Goal: Task Accomplishment & Management: Manage account settings

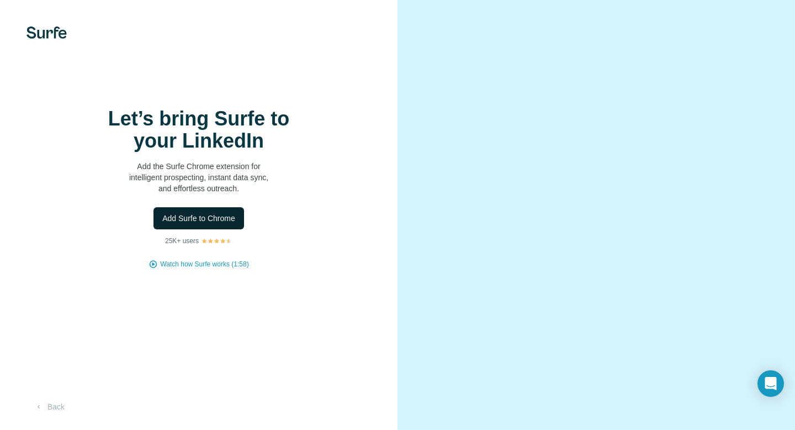
click at [212, 222] on span "Add Surfe to Chrome" at bounding box center [198, 218] width 73 height 11
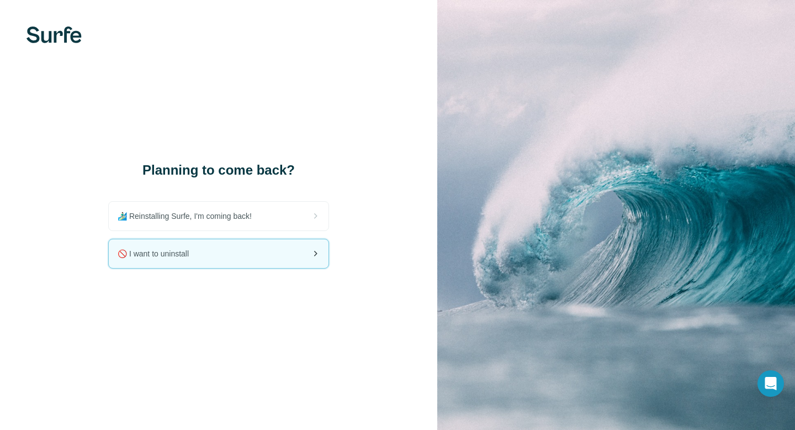
click at [293, 257] on div "🚫 I want to uninstall" at bounding box center [219, 253] width 220 height 29
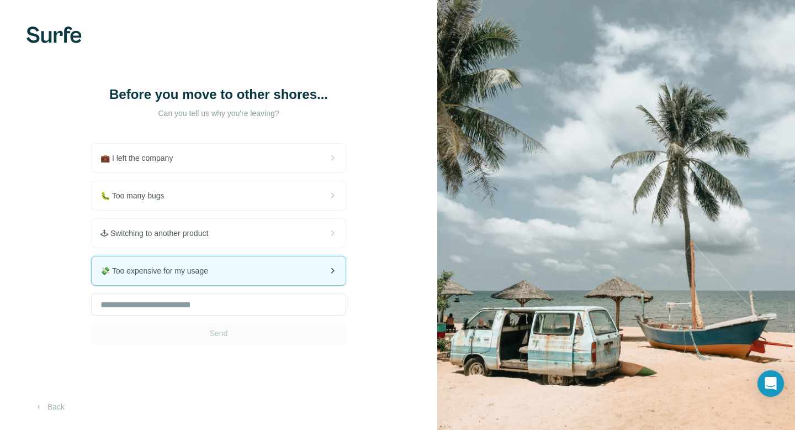
click at [233, 277] on div "💸 Too expensive for my usage" at bounding box center [219, 270] width 254 height 29
